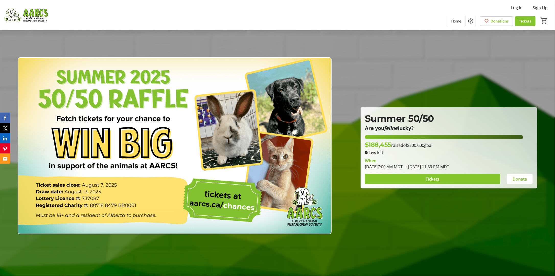
click at [128, 143] on img at bounding box center [175, 145] width 314 height 176
click at [443, 175] on span at bounding box center [432, 179] width 135 height 12
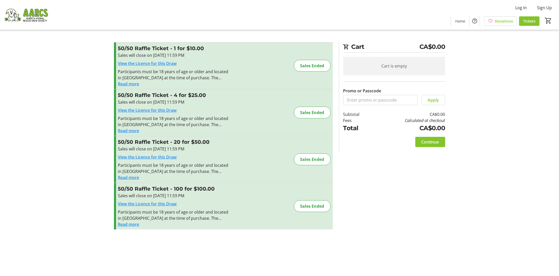
click at [133, 81] on button "Read more" at bounding box center [128, 84] width 21 height 6
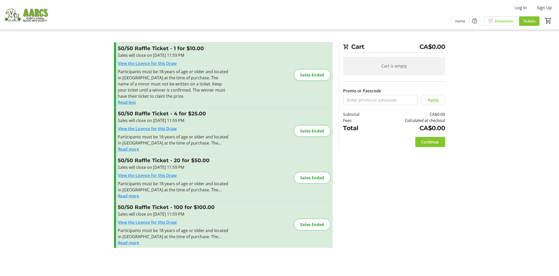
click at [32, 10] on img at bounding box center [25, 15] width 45 height 26
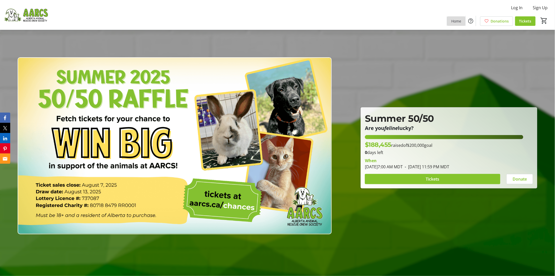
click at [458, 18] on span "Home" at bounding box center [456, 20] width 10 height 5
